Goal: Browse casually

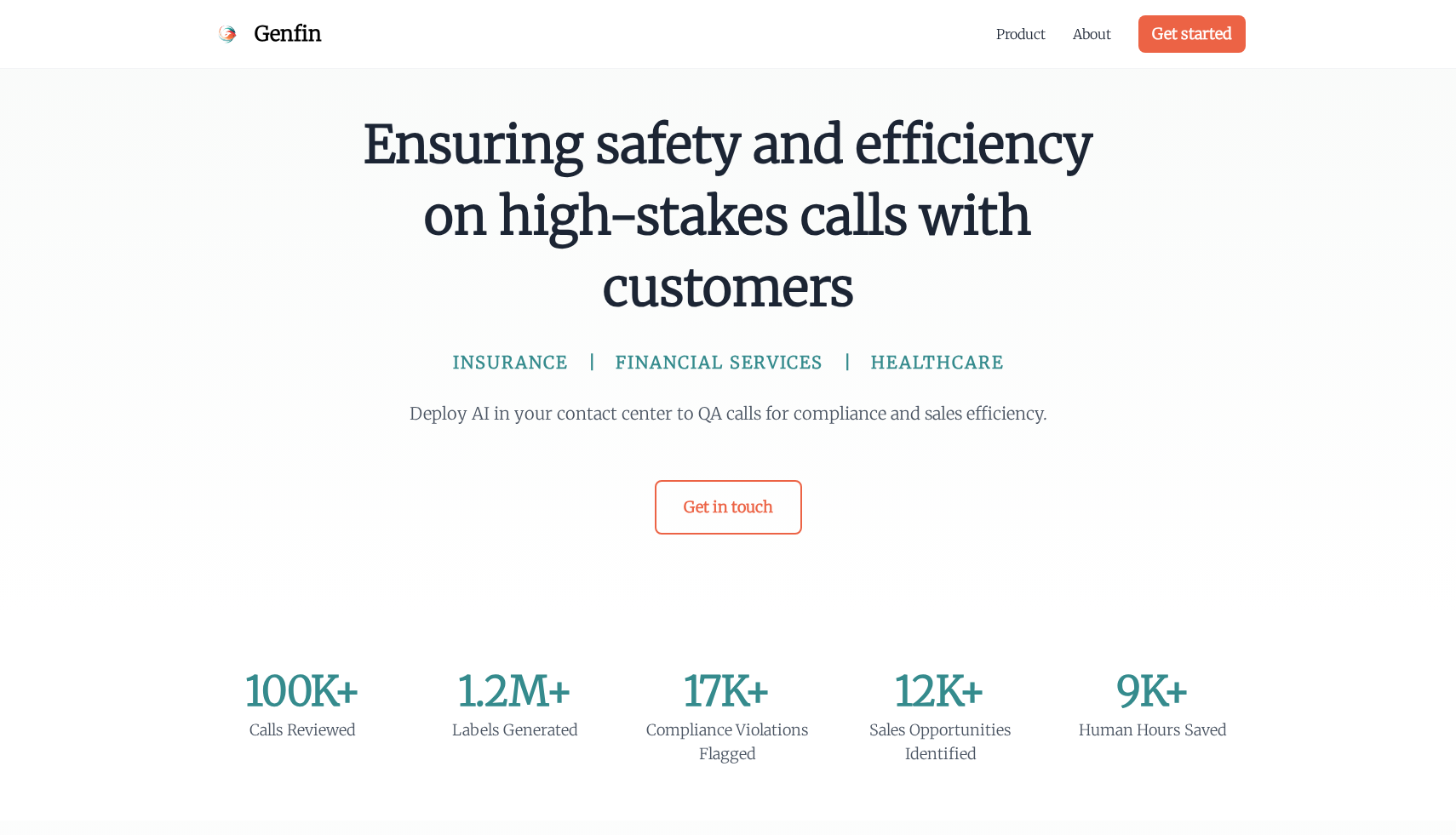
drag, startPoint x: 352, startPoint y: 131, endPoint x: 352, endPoint y: 267, distance: 136.0
click at [352, 267] on div "Ensuring safety and efficiency on high-stakes calls with customers INSURANCE FI…" at bounding box center [728, 322] width 763 height 425
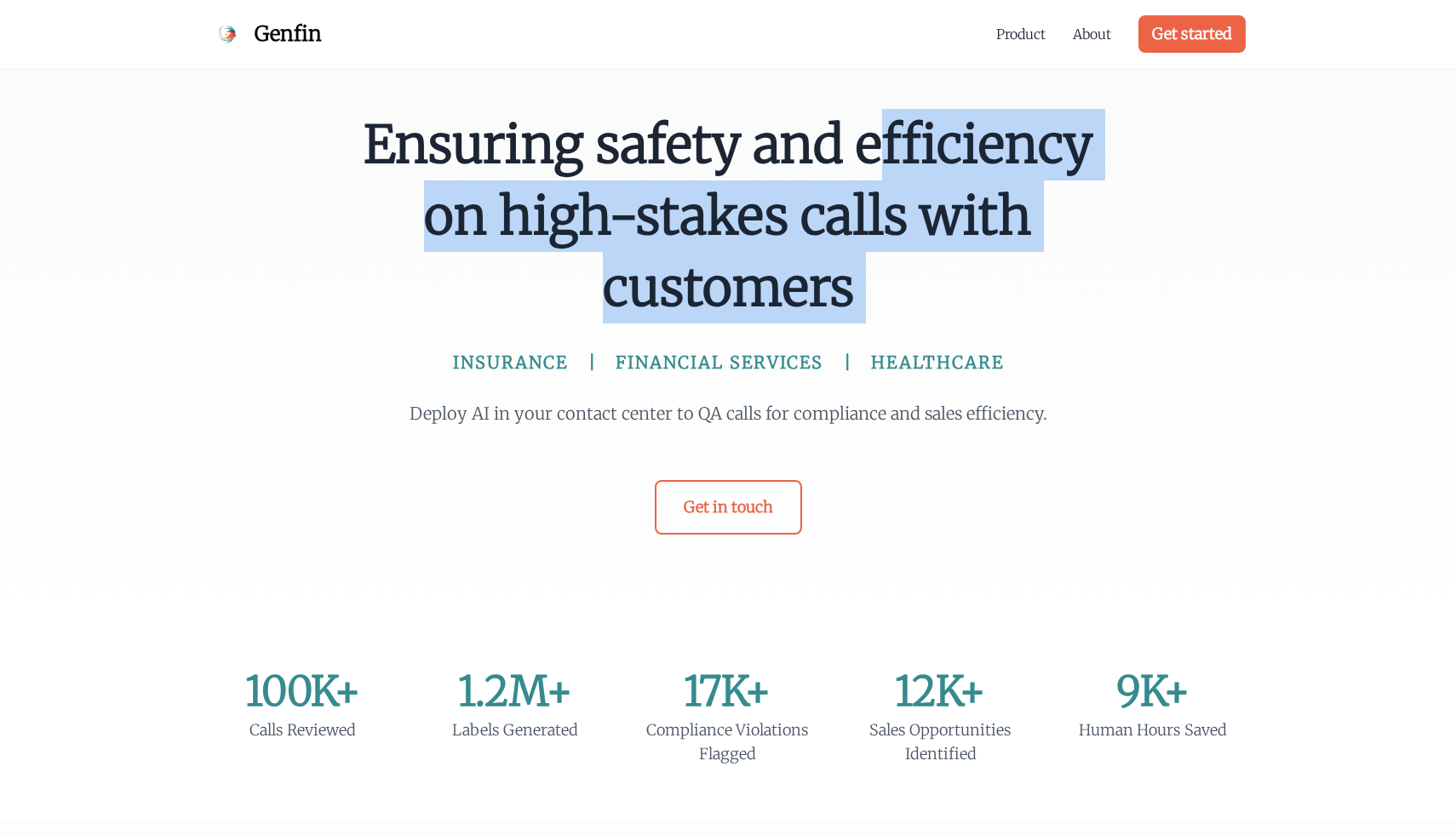
drag, startPoint x: 352, startPoint y: 267, endPoint x: 352, endPoint y: 221, distance: 46.0
click at [352, 221] on div "Ensuring safety and efficiency on high-stakes calls with customers INSURANCE FI…" at bounding box center [728, 322] width 763 height 425
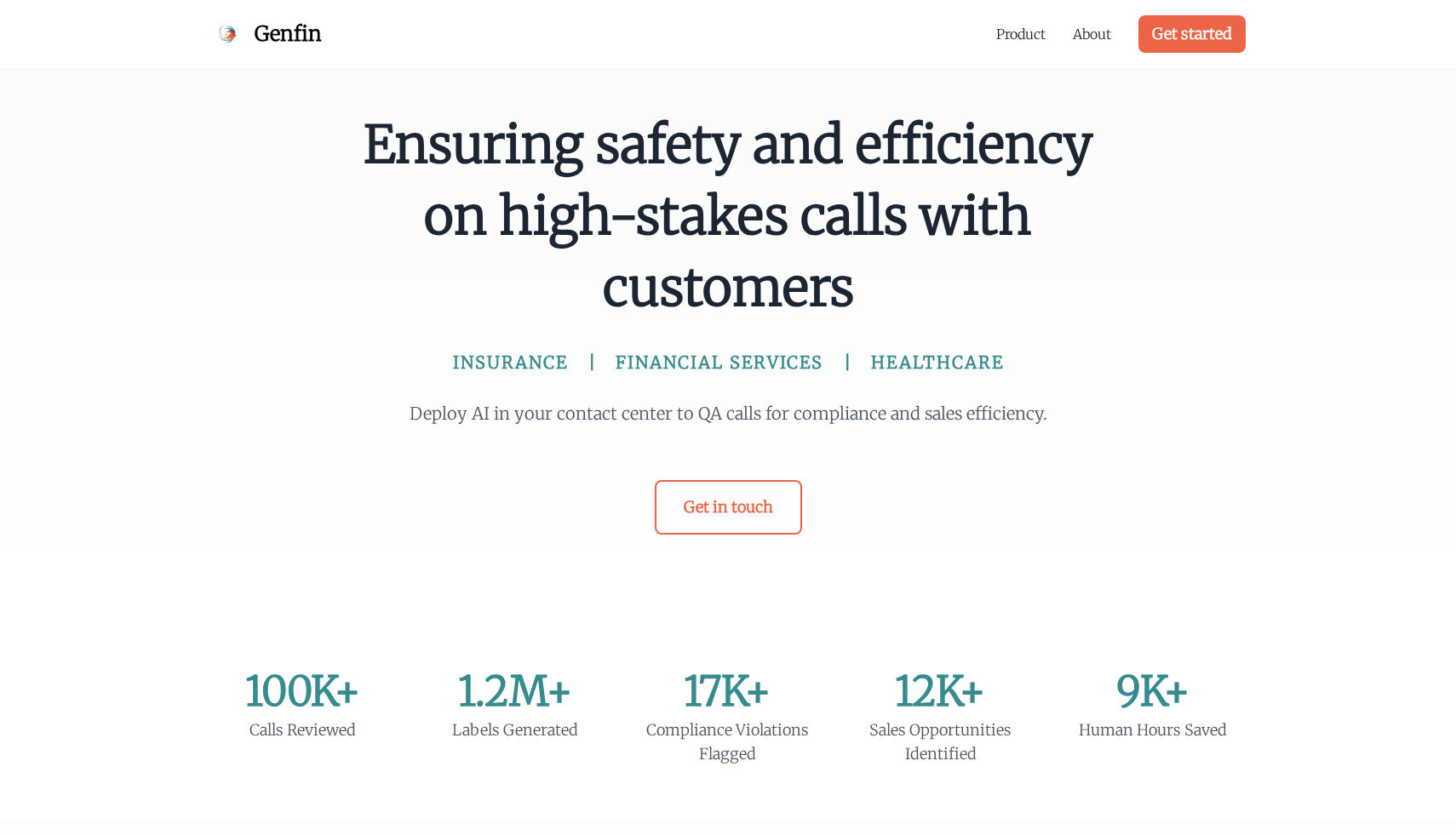
drag, startPoint x: 352, startPoint y: 221, endPoint x: 352, endPoint y: 277, distance: 56.0
click at [352, 277] on div "Ensuring safety and efficiency on high-stakes calls with customers INSURANCE FI…" at bounding box center [728, 322] width 763 height 425
click at [365, 220] on span "Ensuring safety and efficiency on high-stakes calls with customers" at bounding box center [728, 216] width 736 height 215
